Goal: Obtain resource: Download file/media

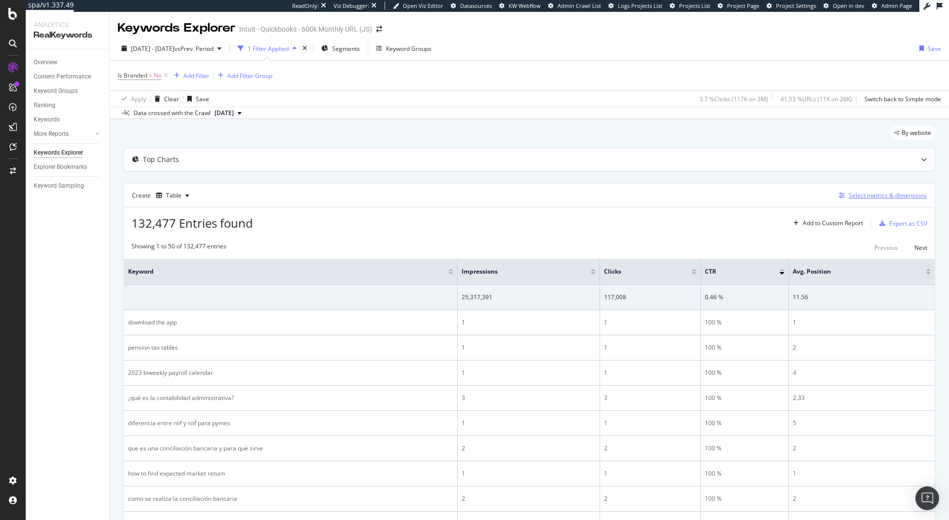
click at [865, 190] on div "Select metrics & dimensions" at bounding box center [880, 195] width 92 height 11
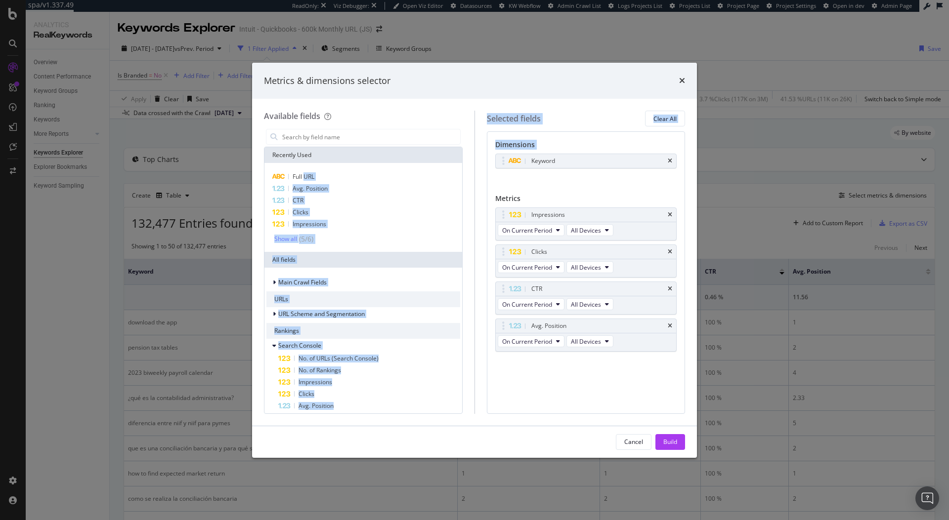
drag, startPoint x: 305, startPoint y: 174, endPoint x: 542, endPoint y: 175, distance: 237.6
click at [542, 175] on div "Available fields Recently Used Full URL Avg. Position CTR Clicks Impressions Sh…" at bounding box center [474, 262] width 421 height 303
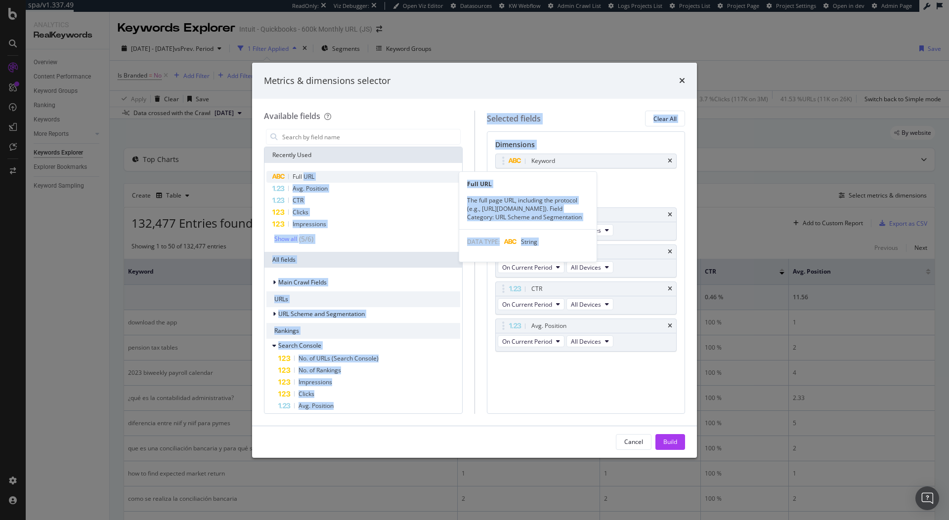
click at [308, 179] on span "Full URL" at bounding box center [303, 176] width 22 height 8
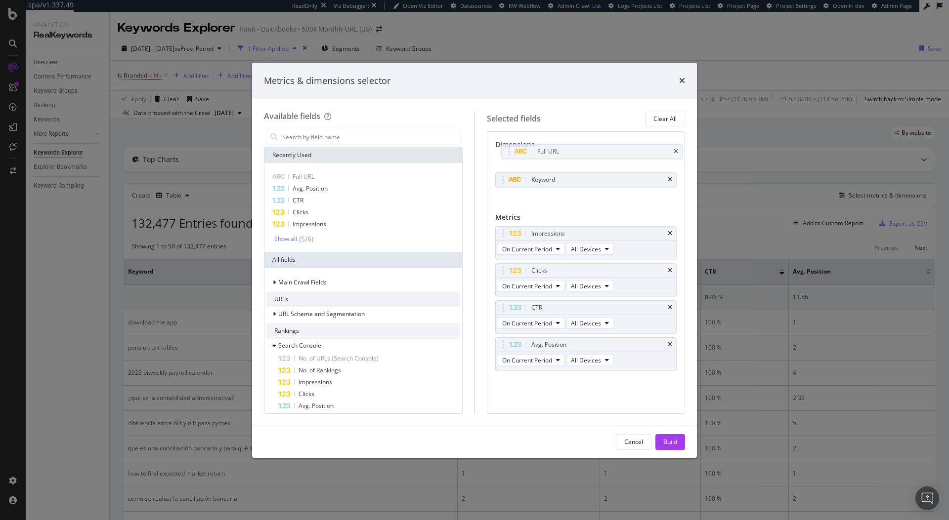
drag, startPoint x: 498, startPoint y: 179, endPoint x: 499, endPoint y: 158, distance: 21.3
click at [503, 152] on body "spa/v1.337.49 ReadOnly: Viz Debugger: Open Viz Editor Datasources KW Webflow Ad…" at bounding box center [474, 260] width 949 height 520
click at [669, 441] on div "Build" at bounding box center [670, 442] width 14 height 8
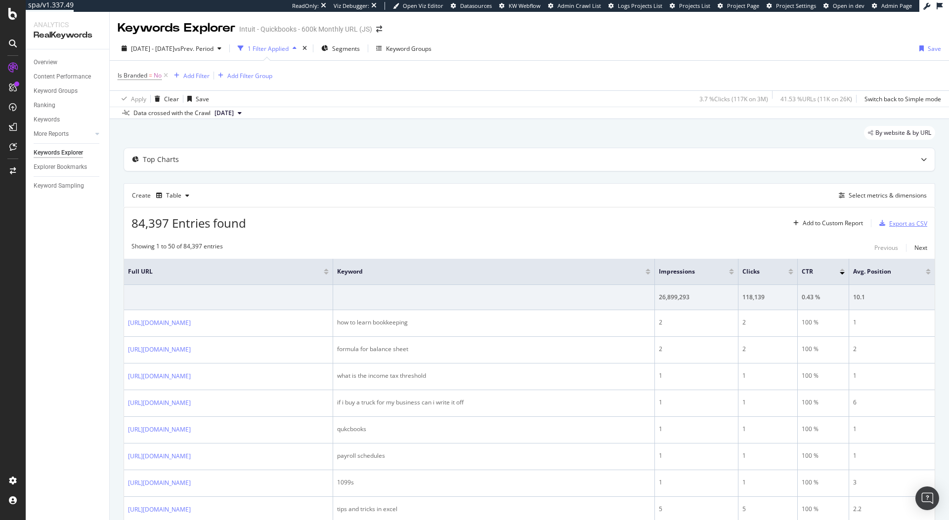
click at [915, 225] on div "Export as CSV" at bounding box center [908, 223] width 38 height 8
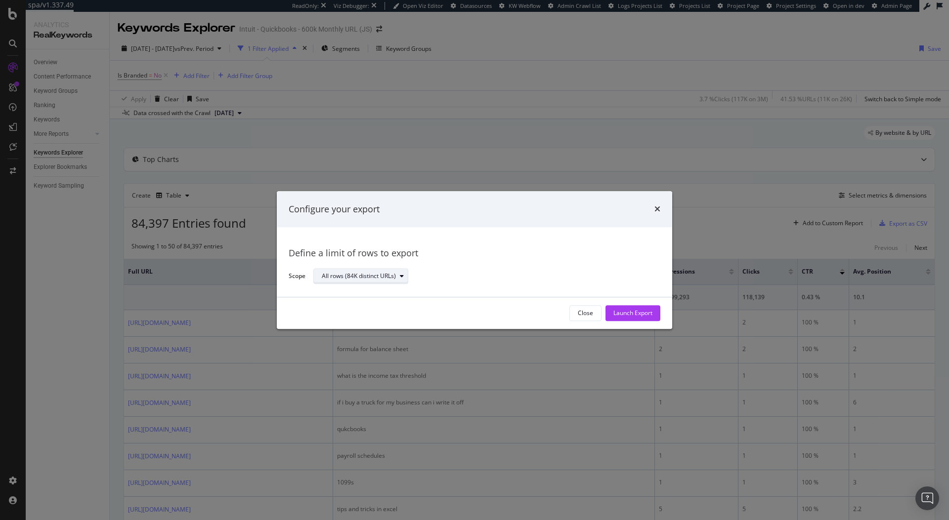
click at [353, 280] on div "All rows (84K distinct URLs)" at bounding box center [359, 277] width 74 height 6
click at [475, 251] on div "Define a limit of rows to export" at bounding box center [475, 254] width 372 height 13
click at [638, 313] on div "Launch Export" at bounding box center [632, 313] width 39 height 8
